Goal: Task Accomplishment & Management: Complete application form

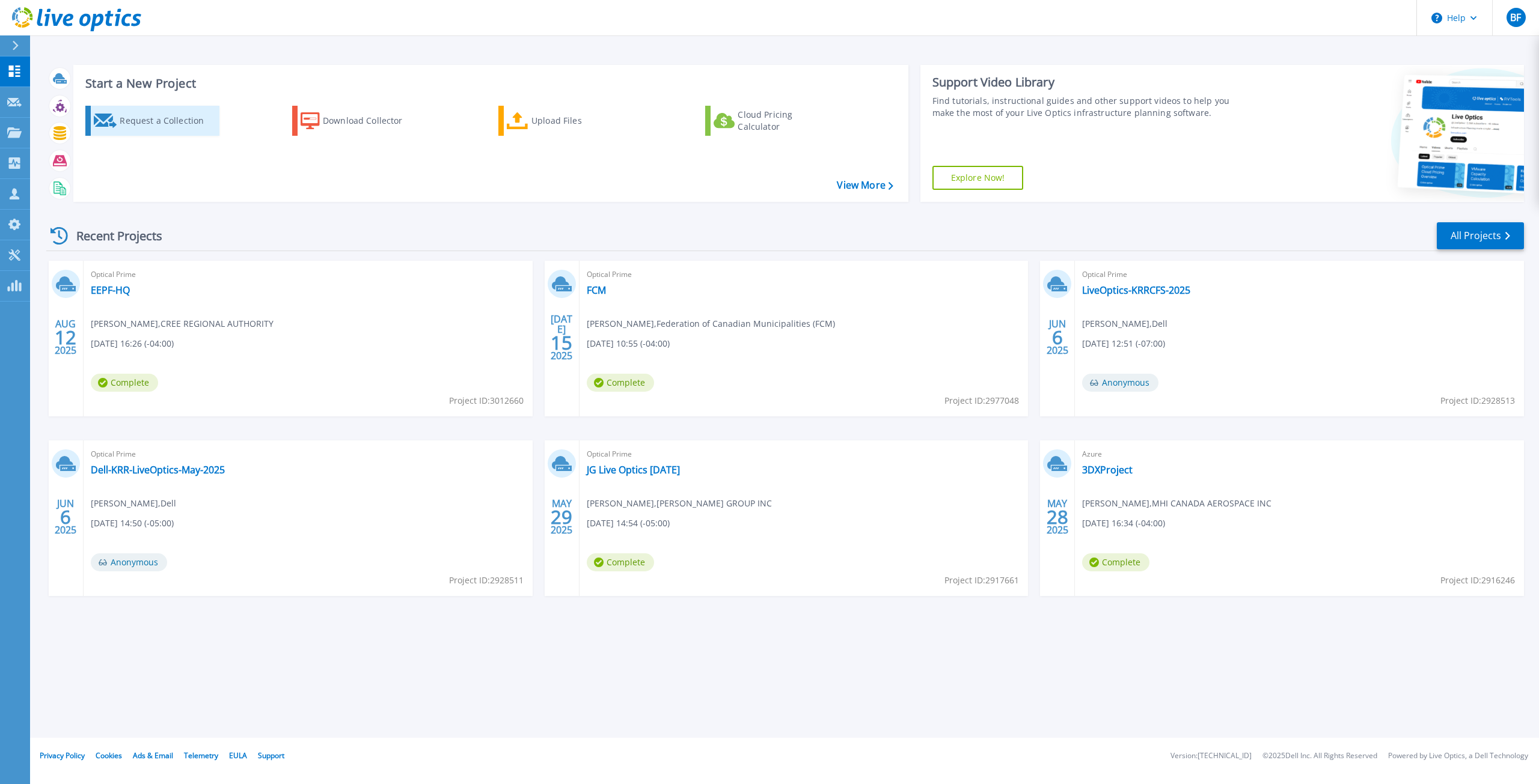
click at [172, 123] on div "Request a Collection" at bounding box center [167, 121] width 97 height 24
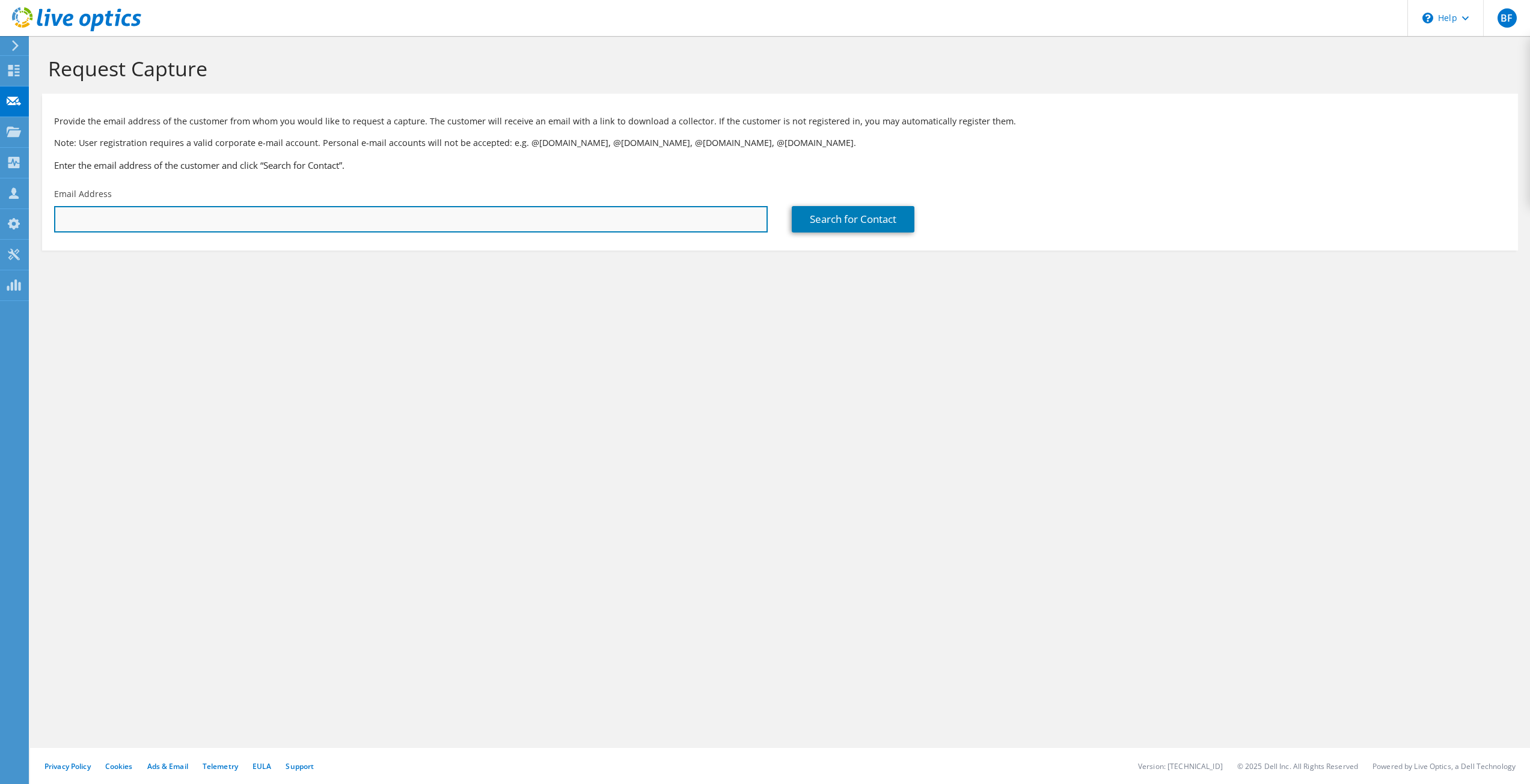
click at [118, 219] on input "text" at bounding box center [411, 219] width 714 height 26
paste input "[PERSON_NAME][EMAIL_ADDRESS][PERSON_NAME][DOMAIN_NAME]"
type input "[PERSON_NAME][EMAIL_ADDRESS][PERSON_NAME][DOMAIN_NAME]"
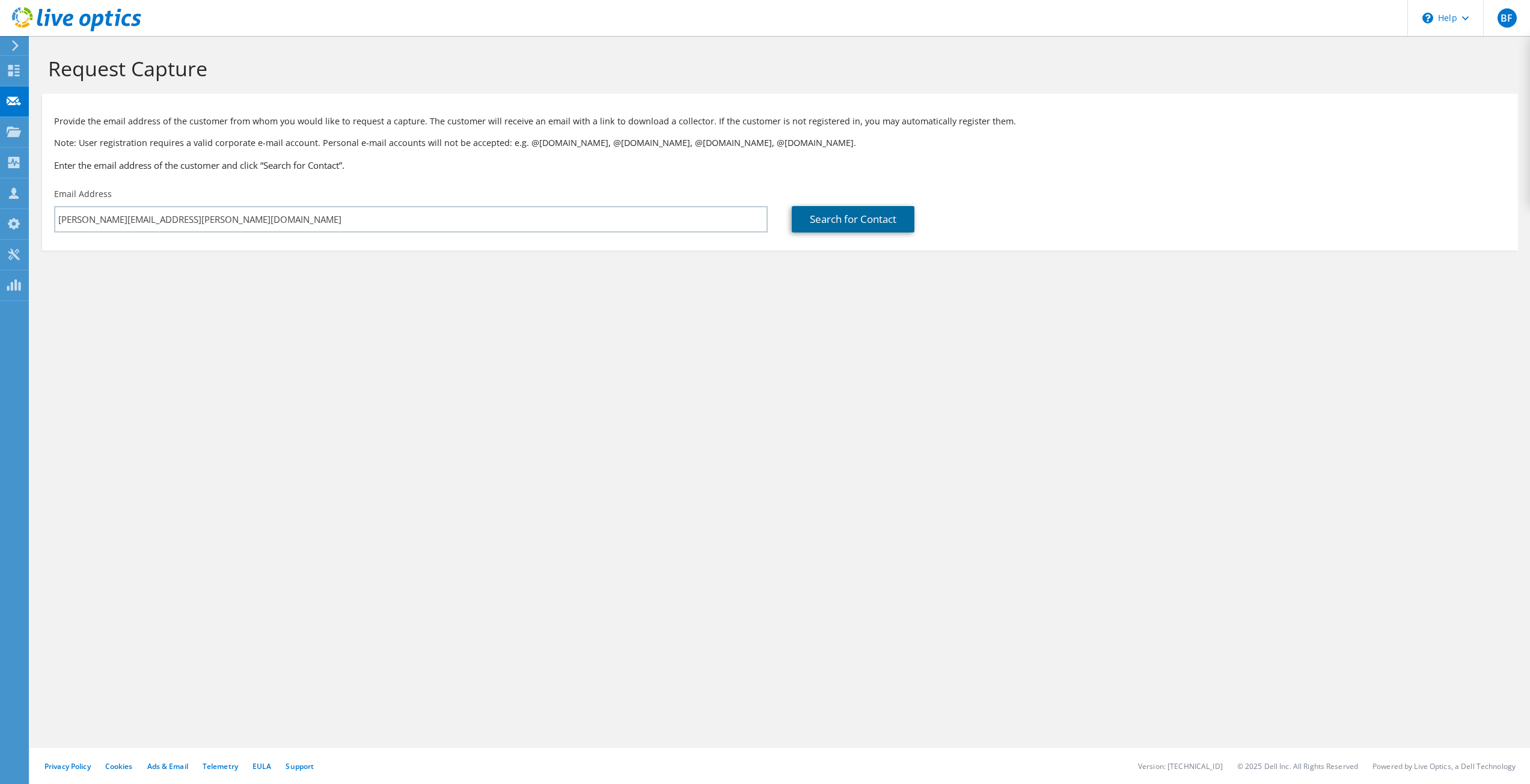
click at [839, 219] on link "Search for Contact" at bounding box center [853, 219] width 123 height 26
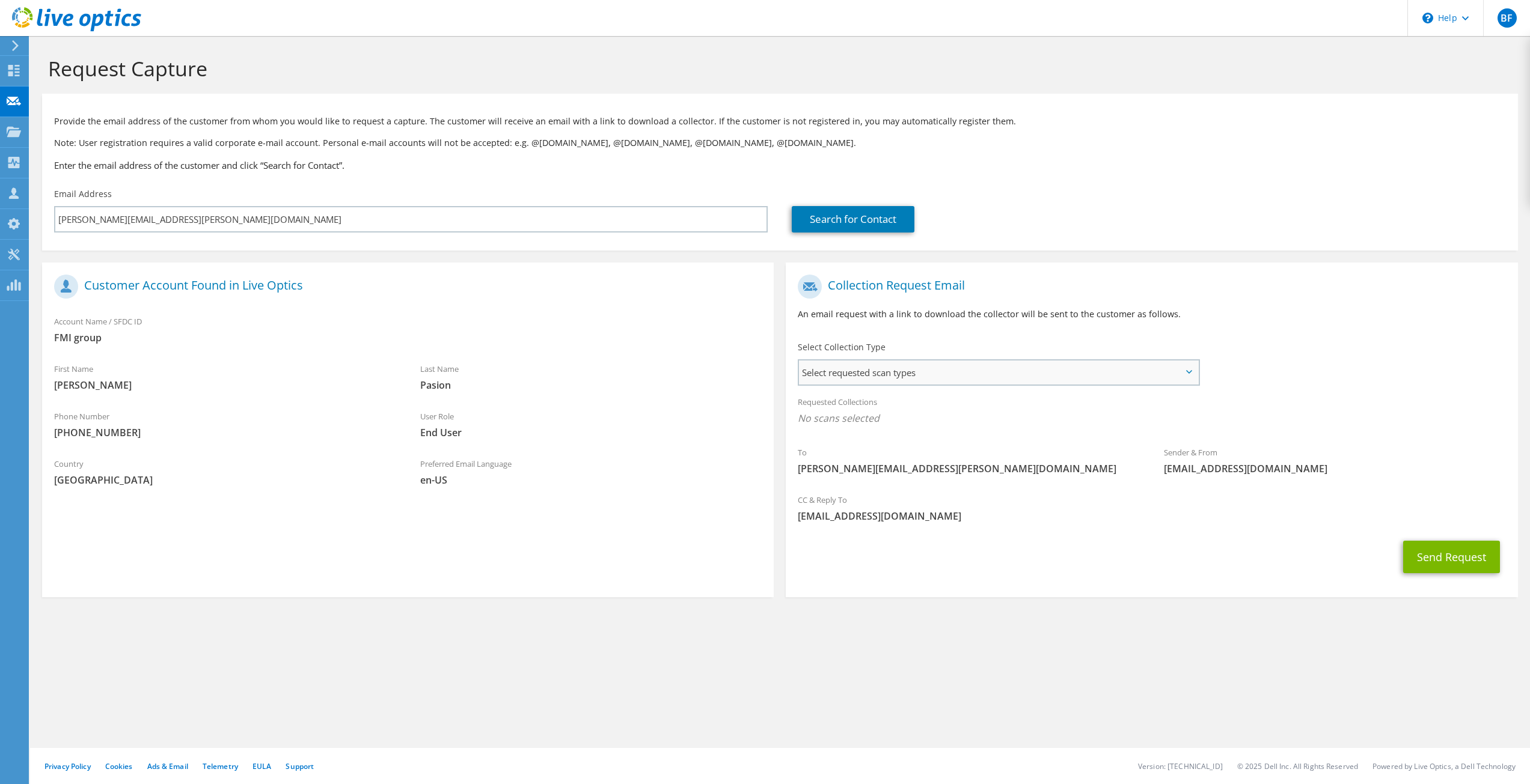
click at [1108, 376] on span "Select requested scan types" at bounding box center [998, 373] width 399 height 24
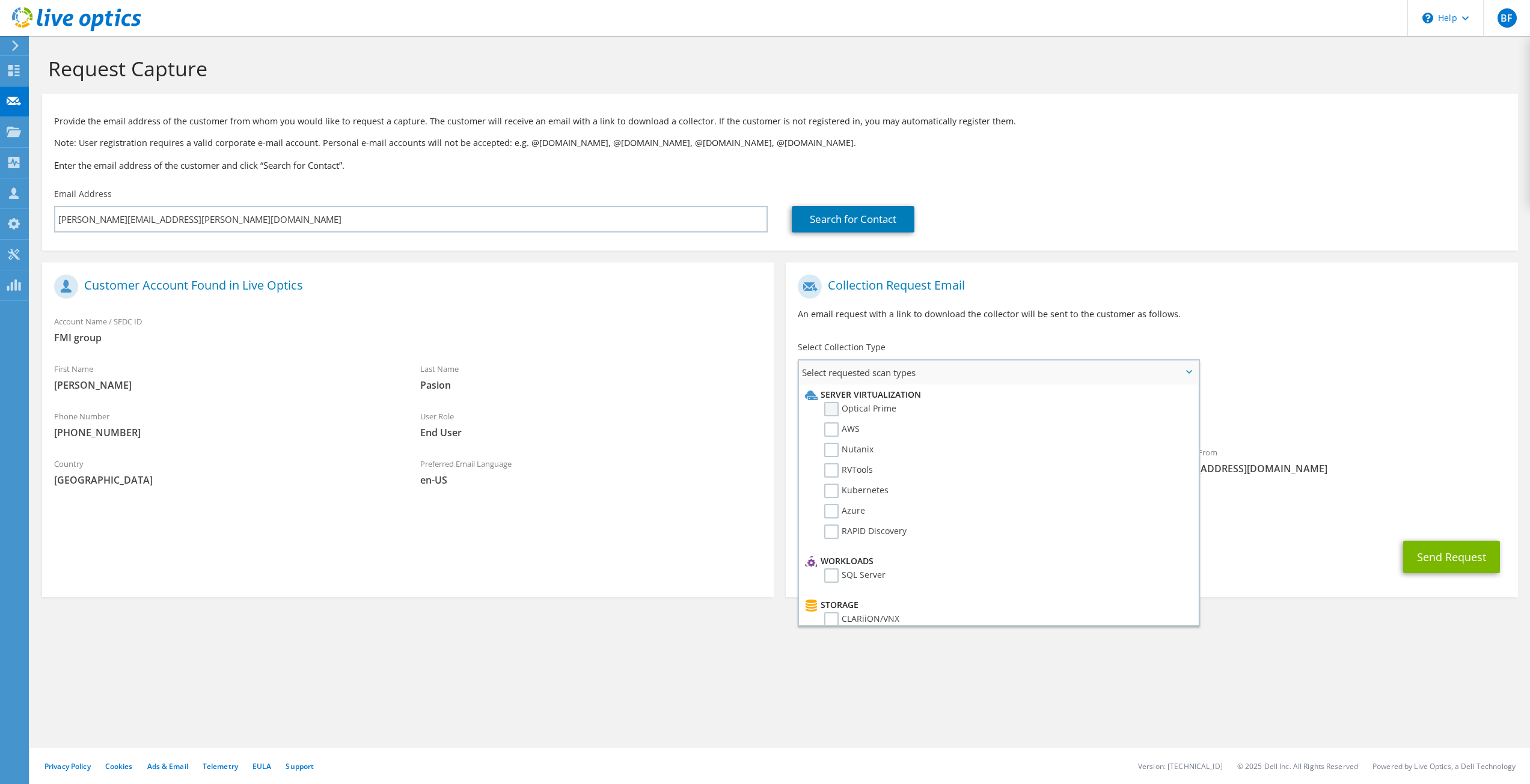
click at [829, 409] on label "Optical Prime" at bounding box center [860, 409] width 72 height 14
click at [0, 0] on input "Optical Prime" at bounding box center [0, 0] width 0 height 0
click at [1237, 351] on div "To [PERSON_NAME][EMAIL_ADDRESS][PERSON_NAME][DOMAIN_NAME] Sender & From [EMAIL_…" at bounding box center [1151, 379] width 731 height 222
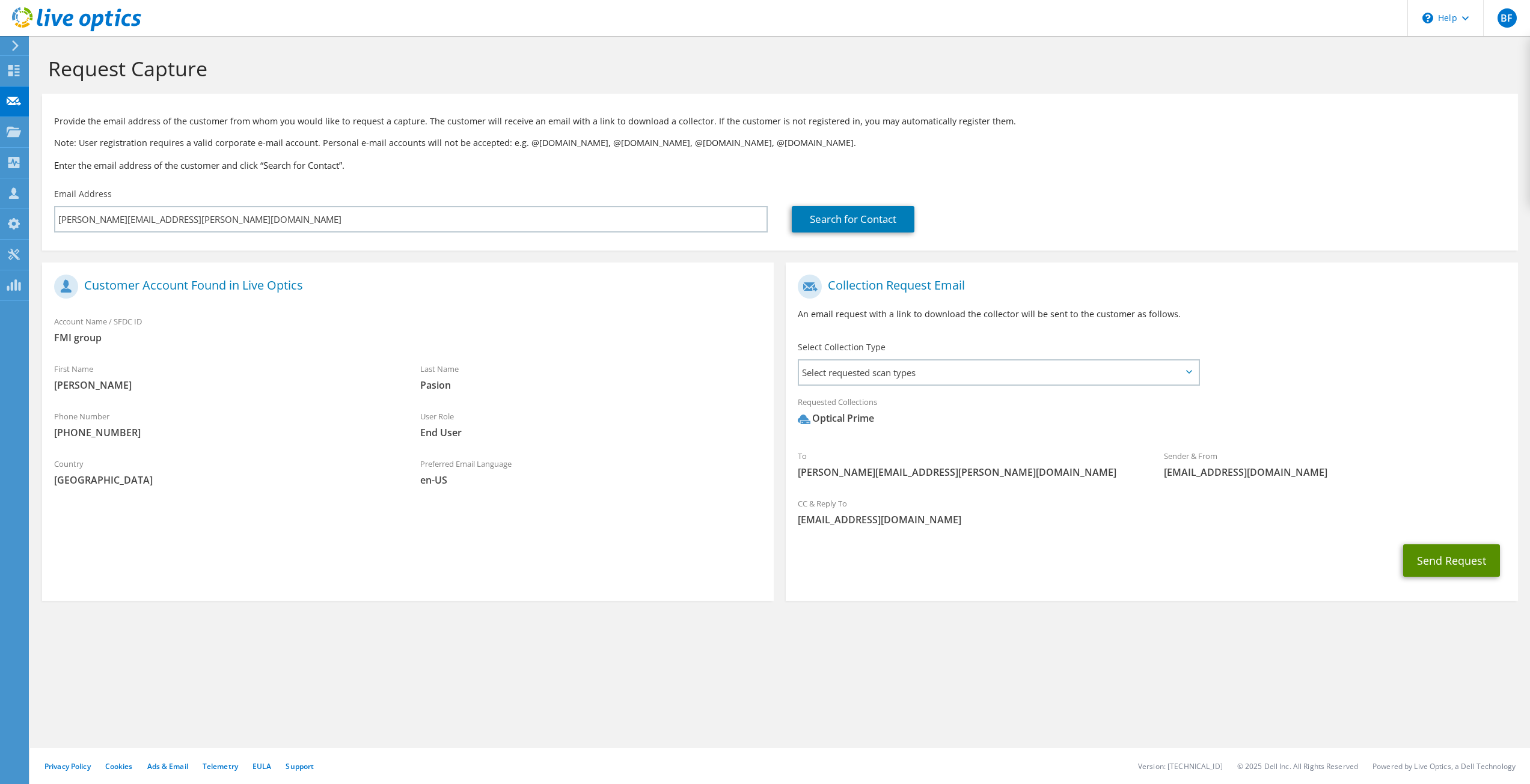
click at [1443, 564] on button "Send Request" at bounding box center [1451, 561] width 97 height 33
